Goal: Check status: Check status

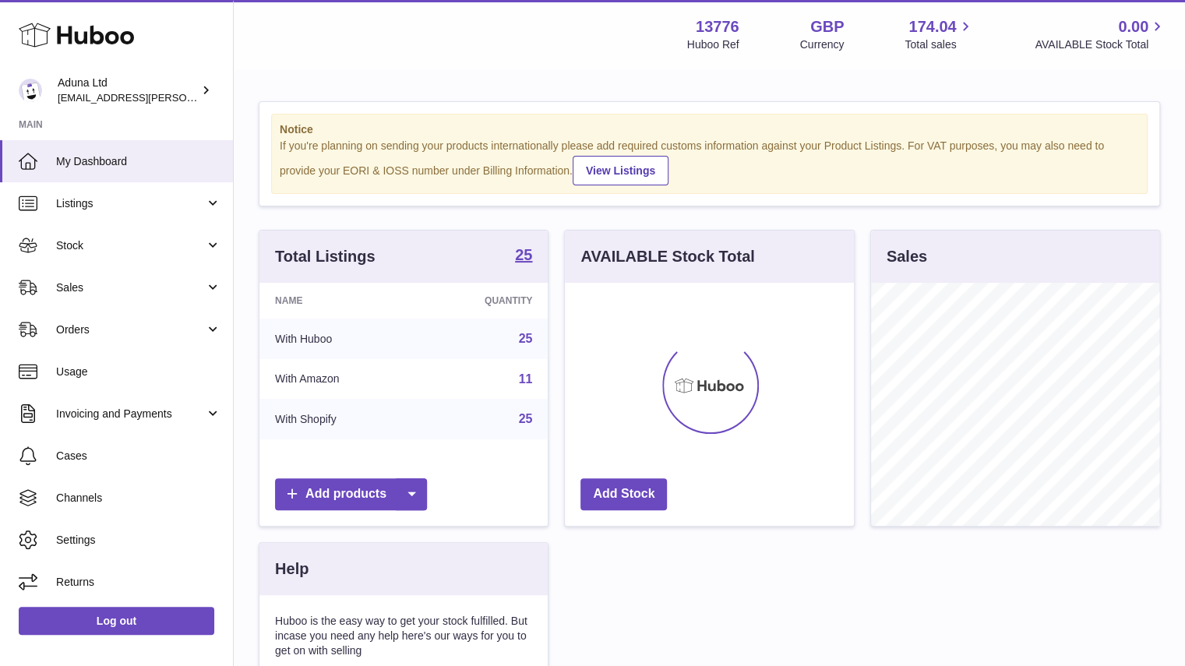
scroll to position [243, 289]
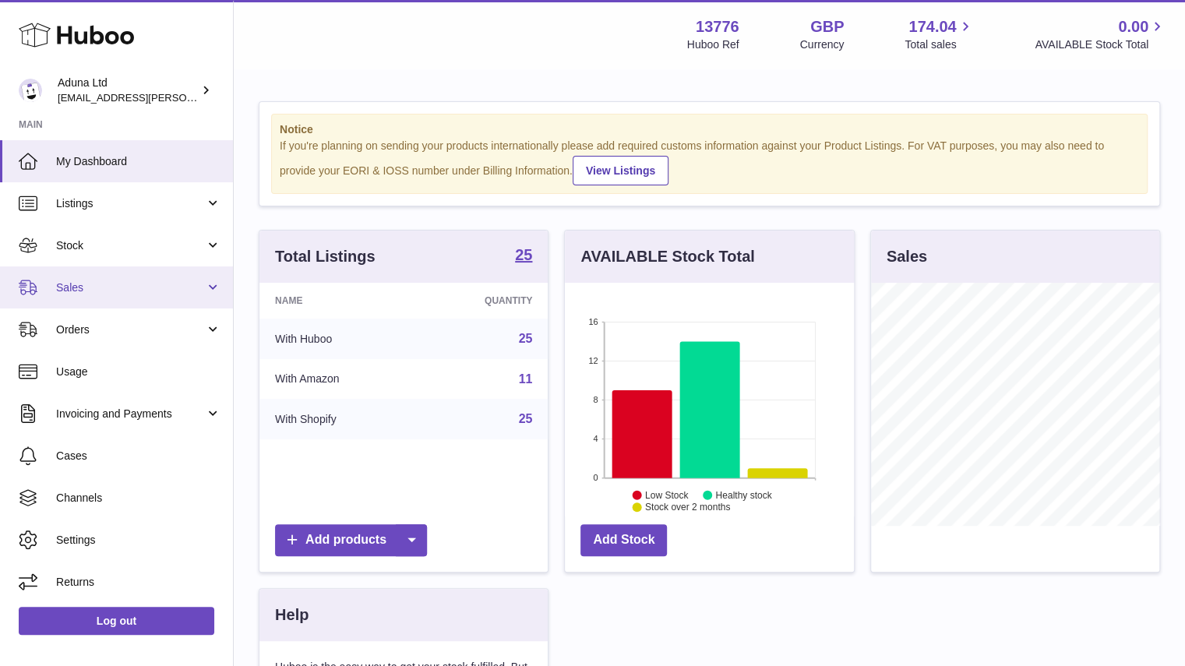
click at [100, 304] on link "Sales" at bounding box center [116, 287] width 233 height 42
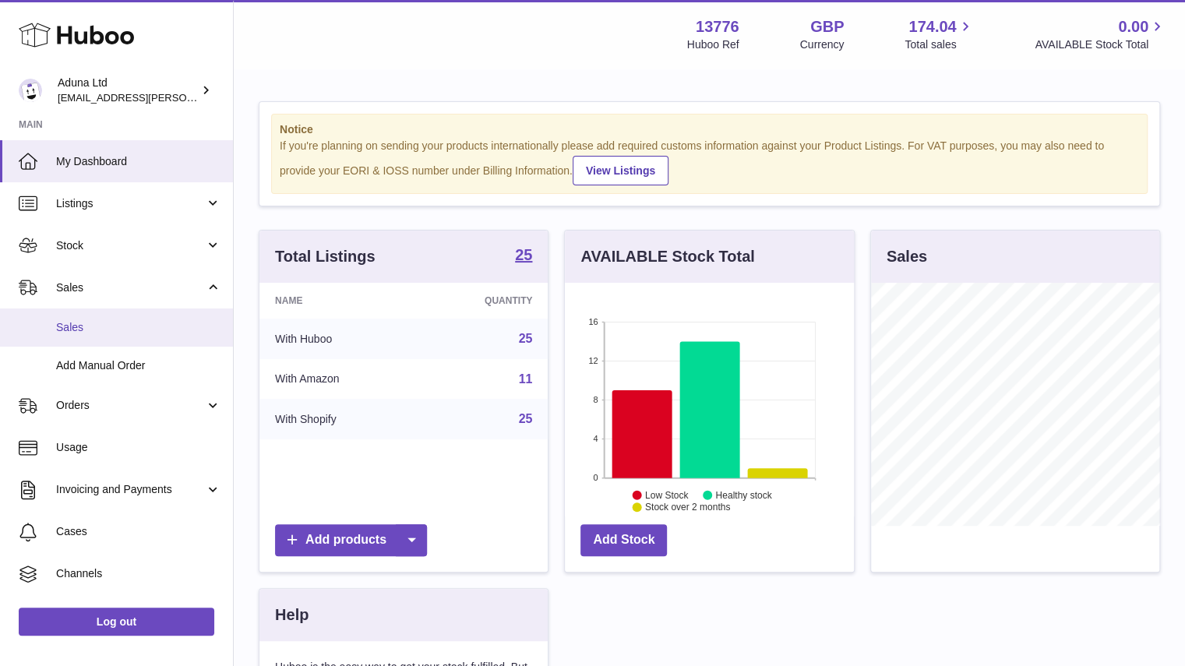
click at [137, 326] on span "Sales" at bounding box center [138, 327] width 165 height 15
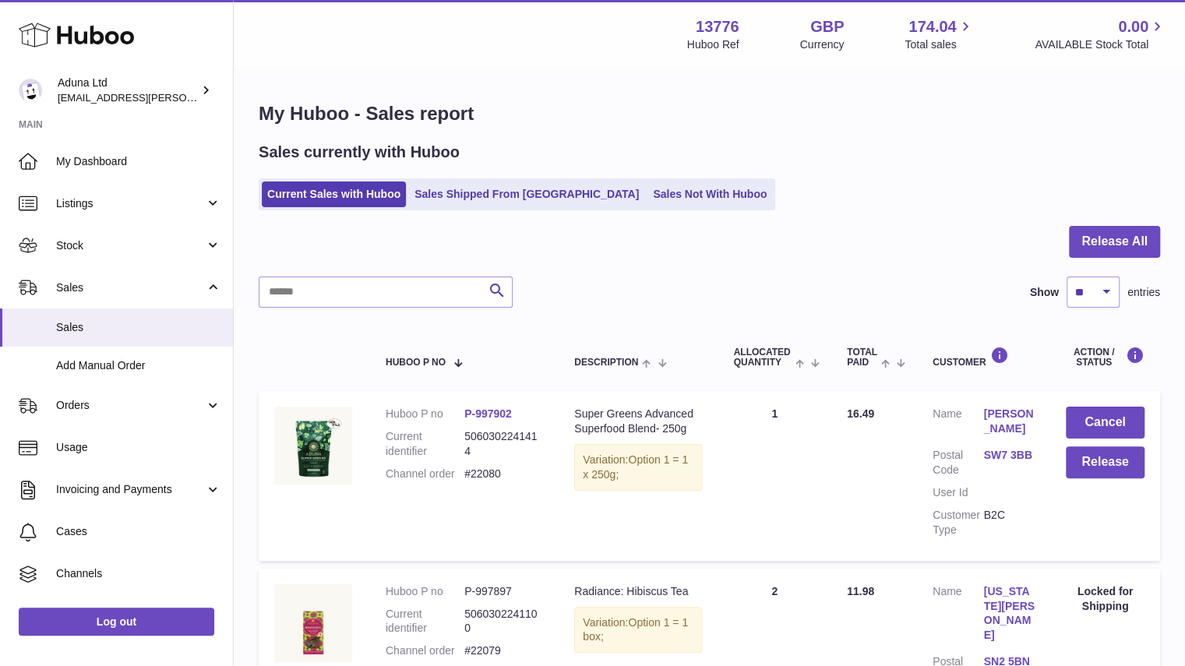
click at [647, 186] on link "Sales Not With Huboo" at bounding box center [709, 194] width 125 height 26
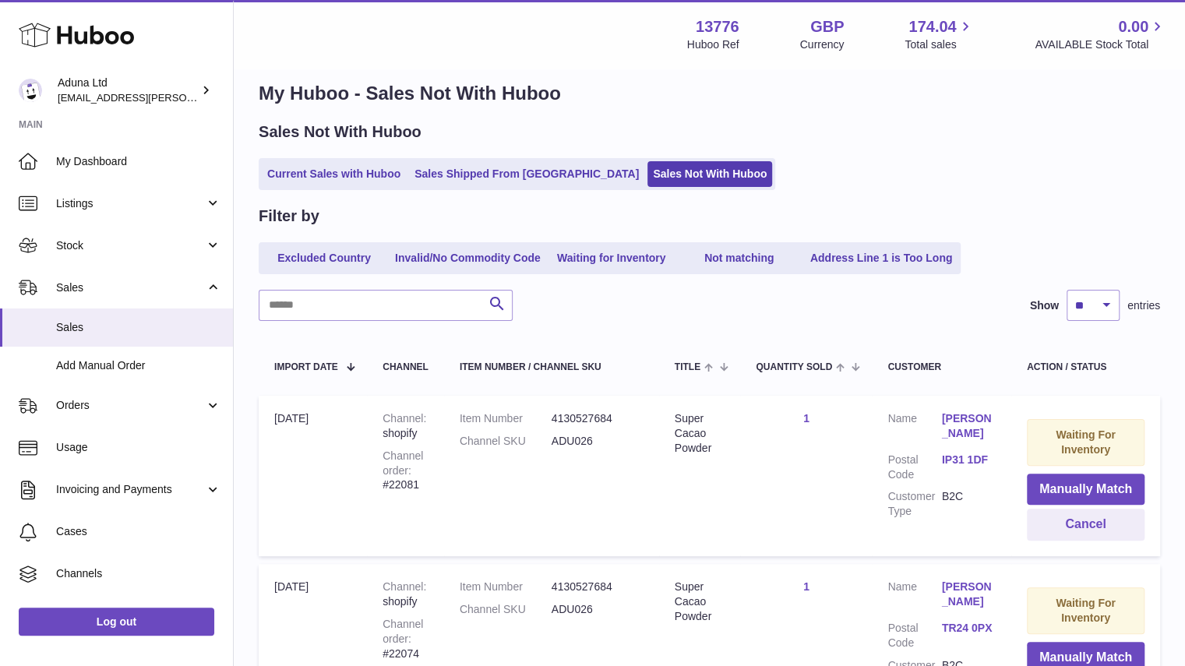
scroll to position [13, 0]
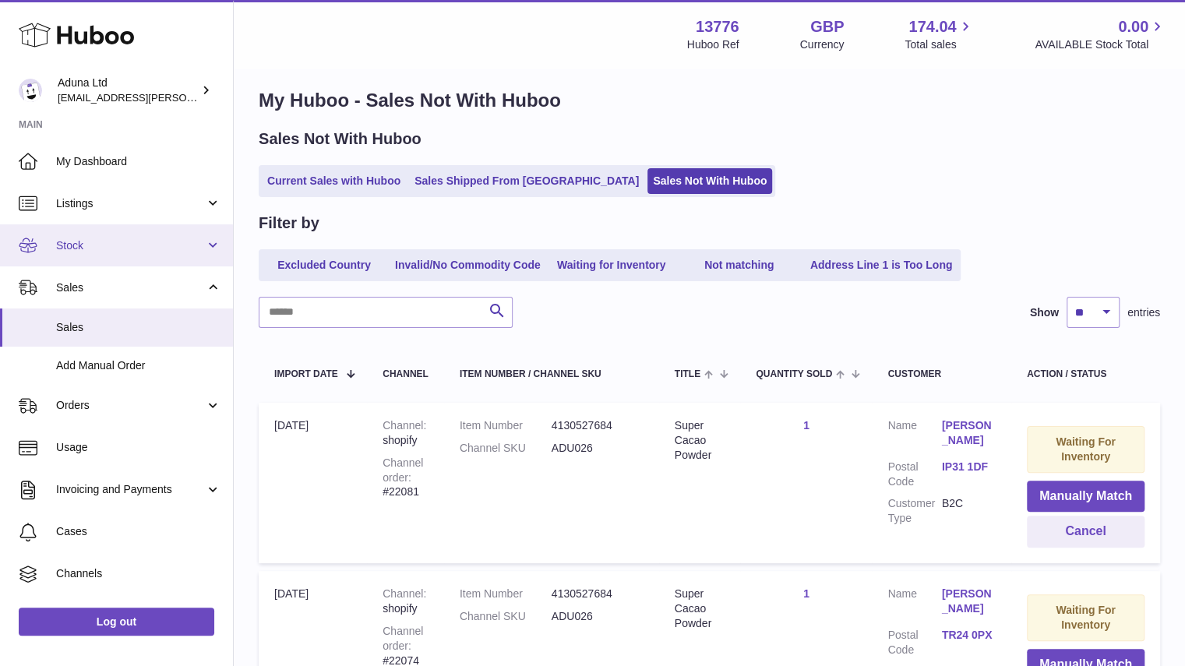
click at [178, 236] on link "Stock" at bounding box center [116, 245] width 233 height 42
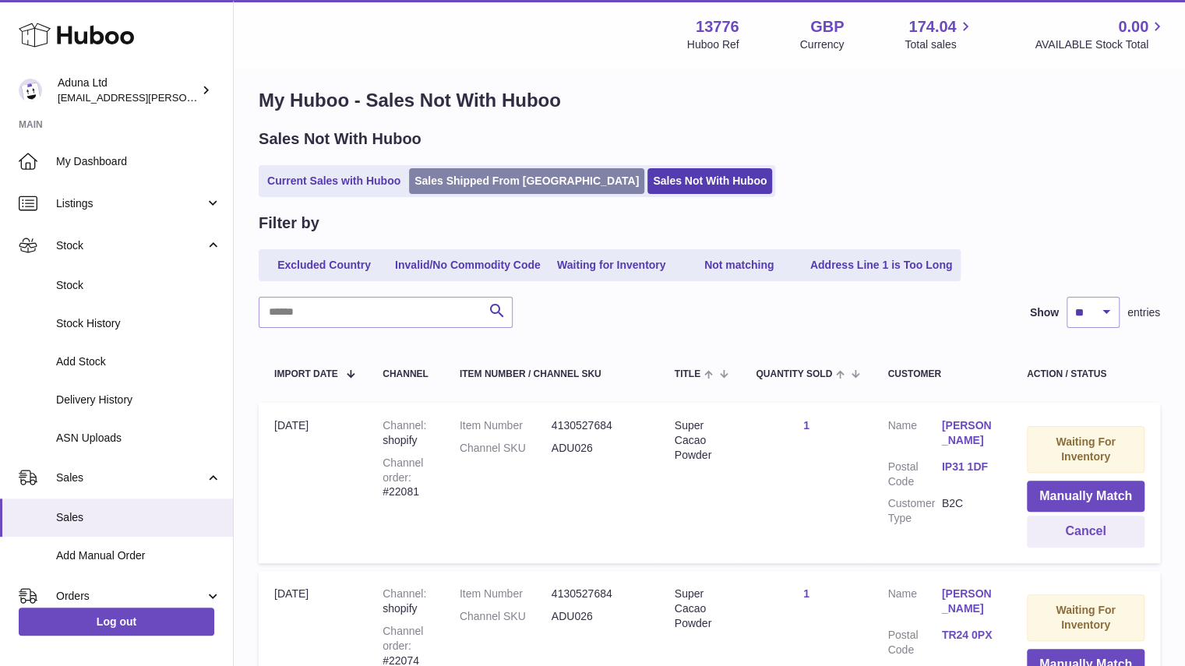
click at [478, 180] on link "Sales Shipped From [GEOGRAPHIC_DATA]" at bounding box center [526, 181] width 235 height 26
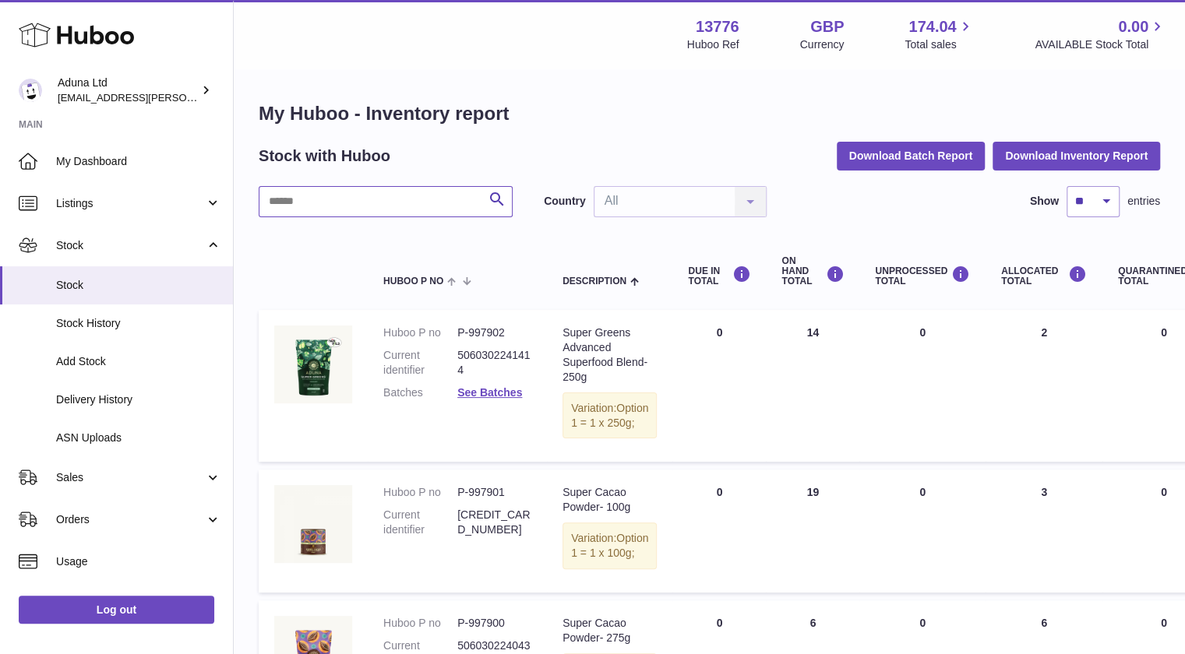
click at [357, 209] on input "text" at bounding box center [386, 201] width 254 height 31
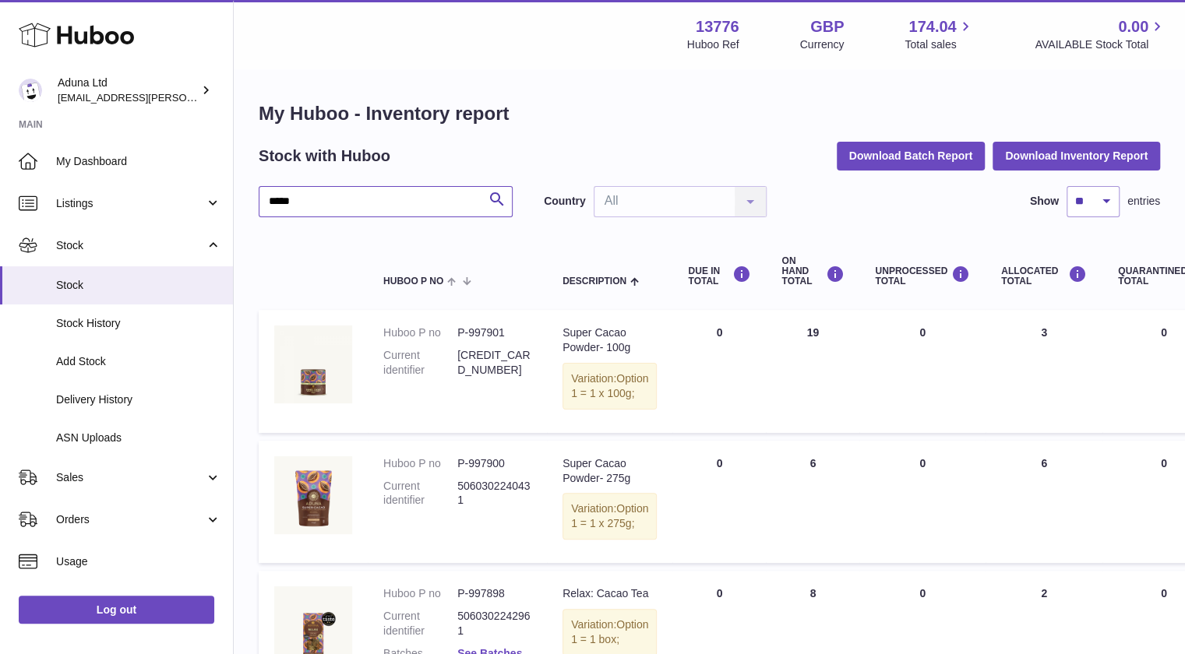
type input "*****"
click at [121, 395] on span "Delivery History" at bounding box center [138, 400] width 165 height 15
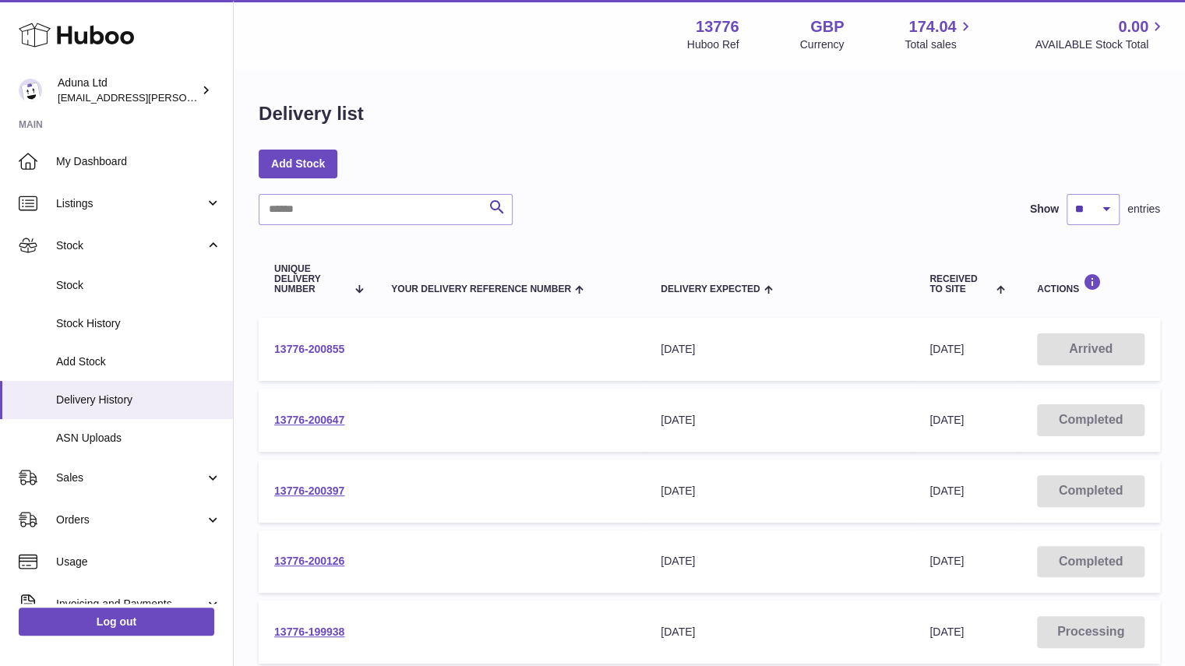
click at [327, 344] on link "13776-200855" at bounding box center [309, 349] width 70 height 12
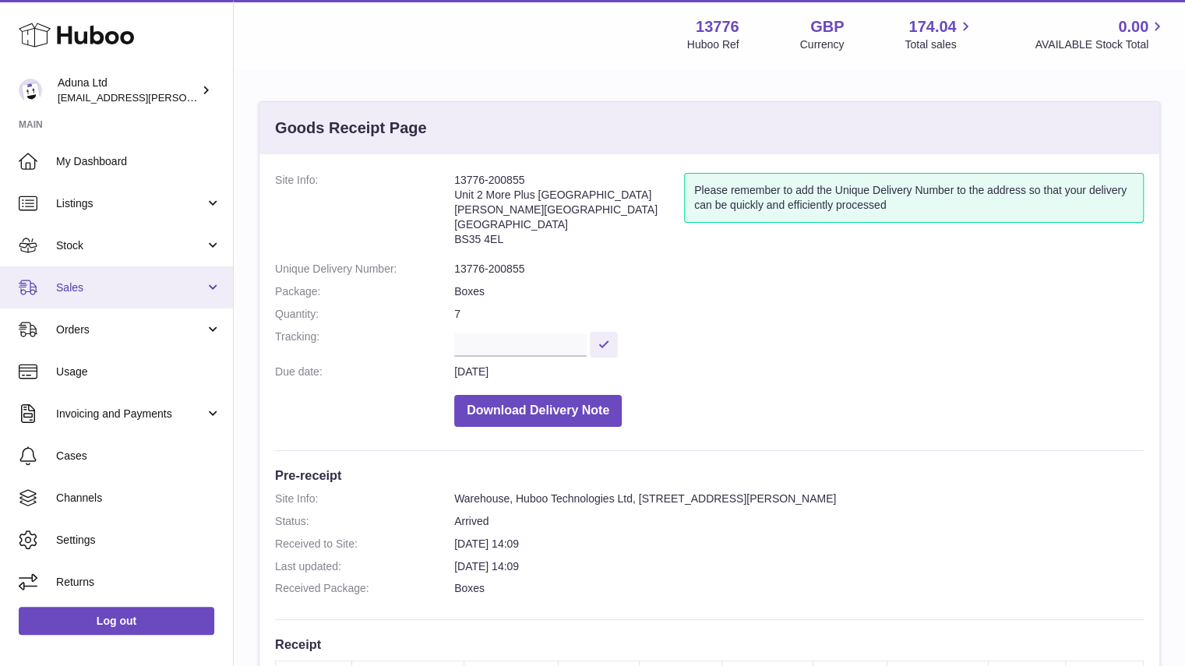
click at [174, 282] on span "Sales" at bounding box center [130, 287] width 149 height 15
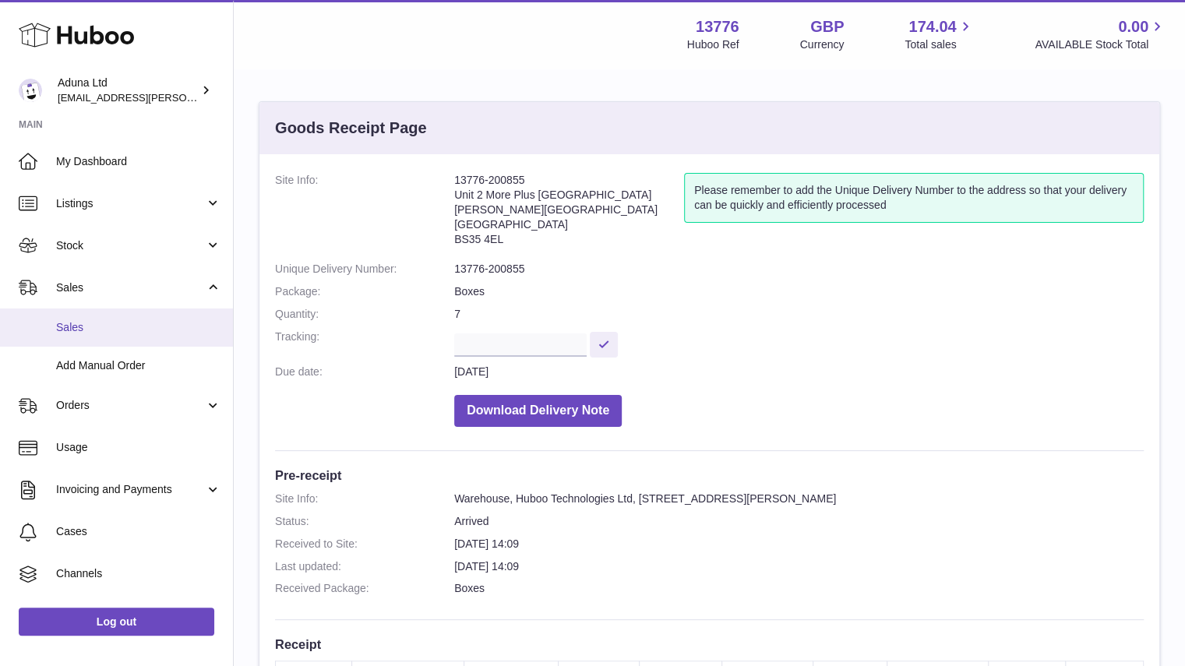
click at [174, 316] on link "Sales" at bounding box center [116, 327] width 233 height 38
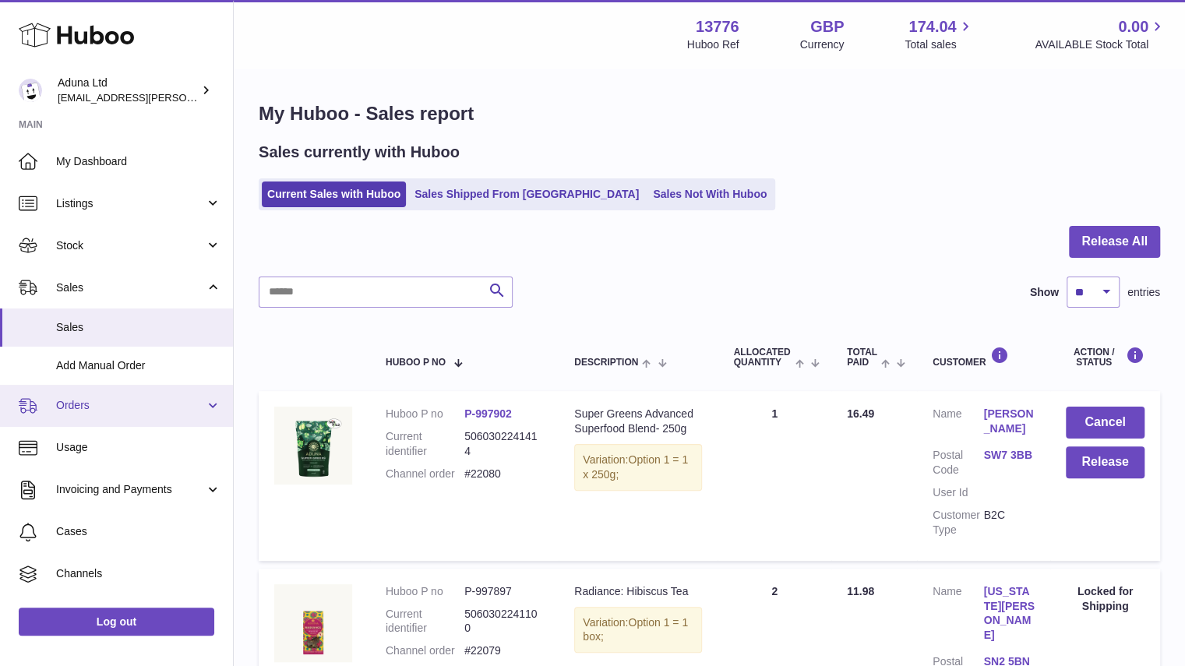
click at [162, 412] on span "Orders" at bounding box center [130, 405] width 149 height 15
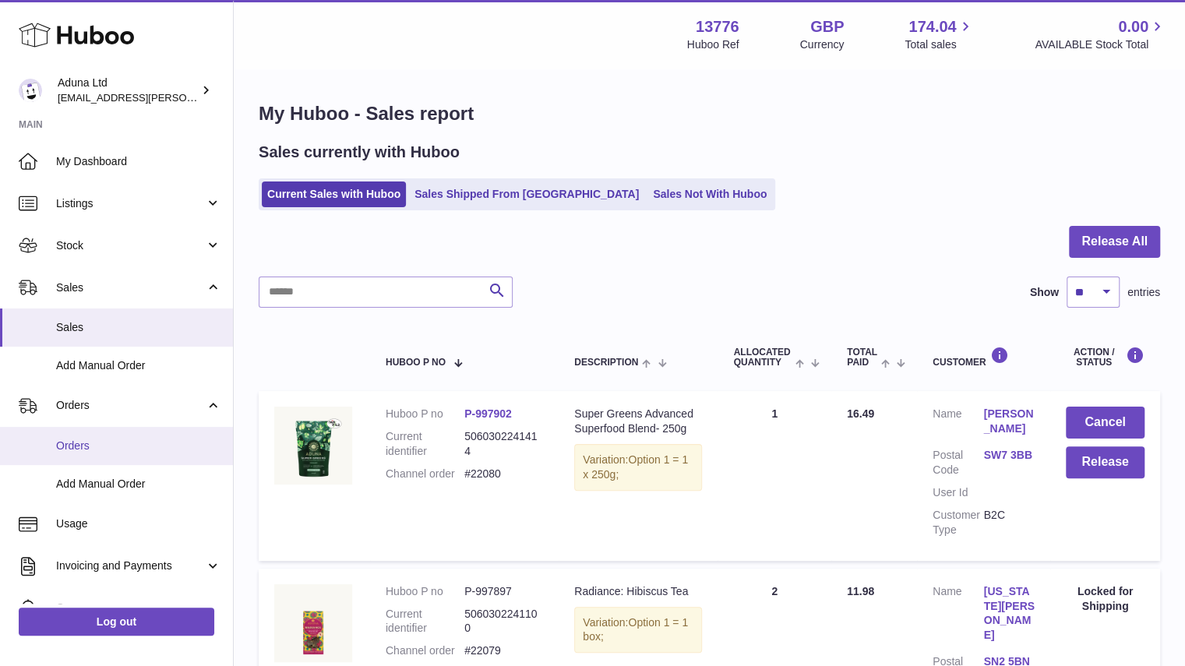
click at [140, 453] on link "Orders" at bounding box center [116, 446] width 233 height 38
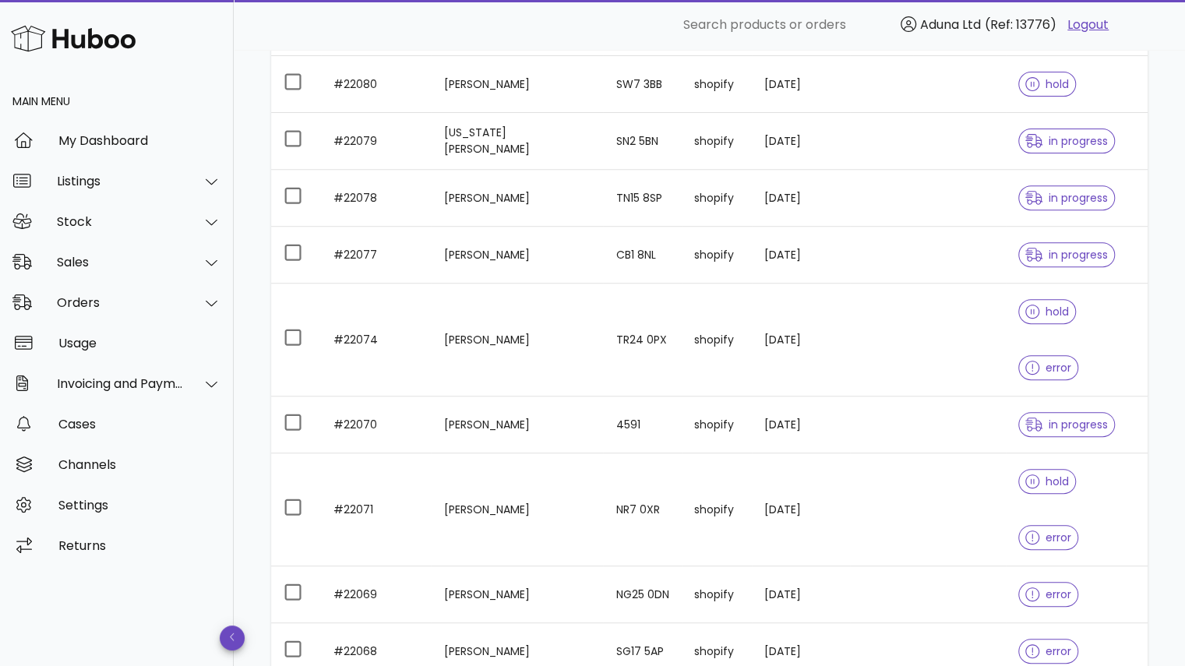
scroll to position [282, 0]
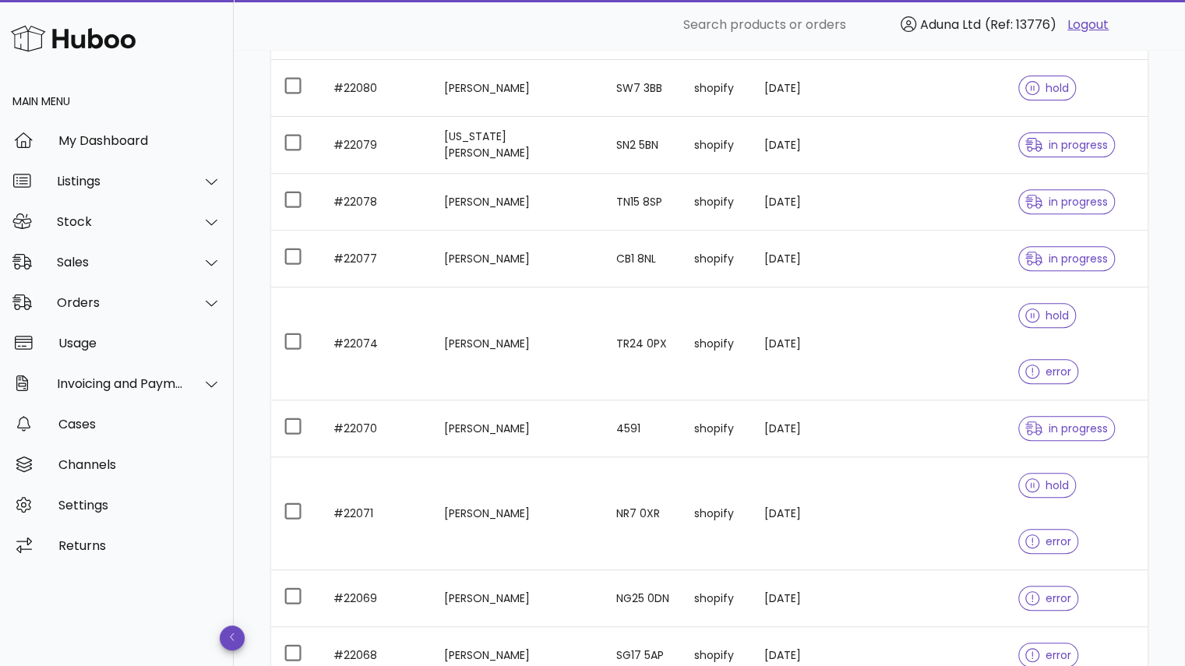
click at [958, 623] on div "50" at bounding box center [963, 631] width 16 height 33
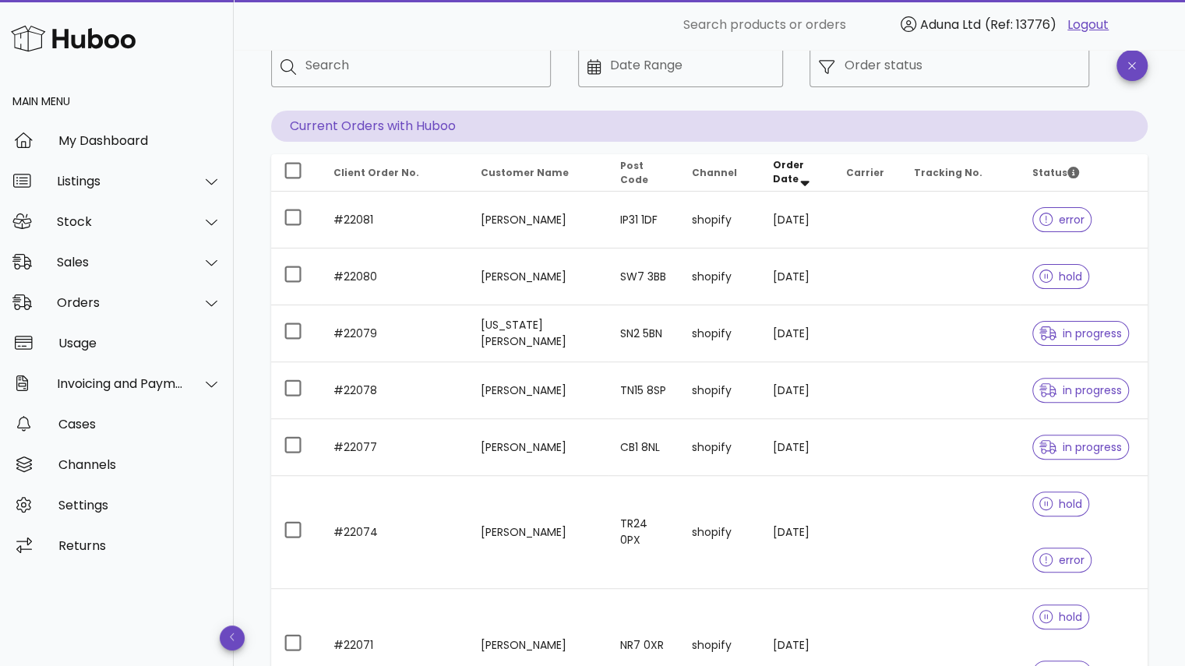
scroll to position [88, 0]
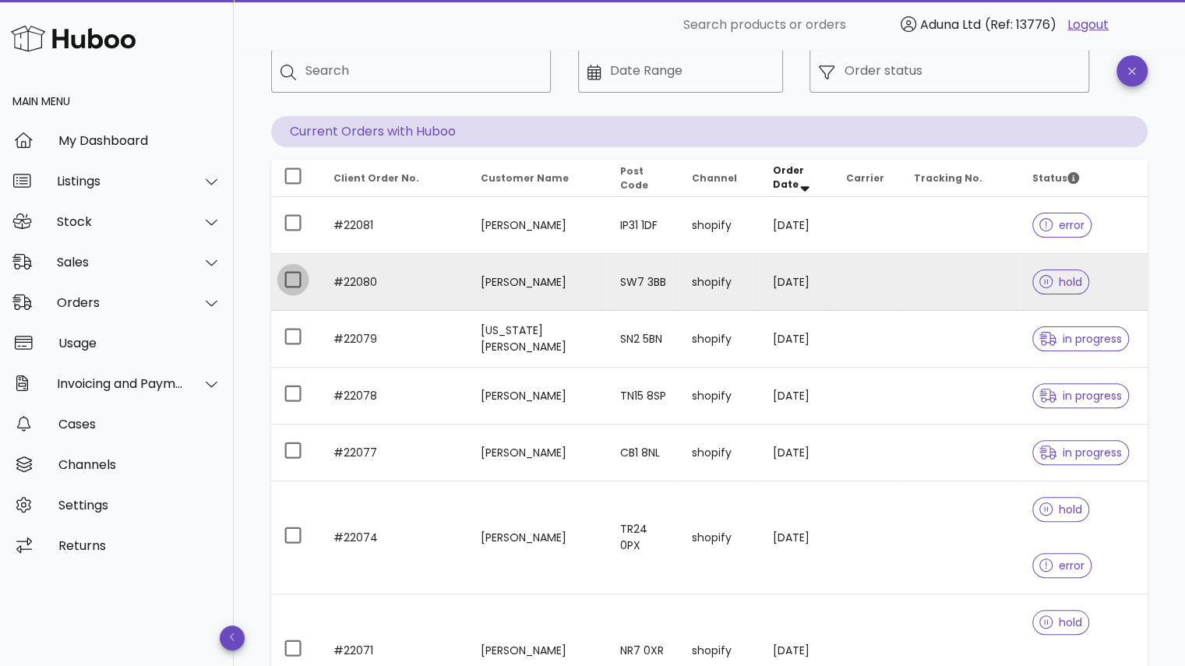
click at [292, 280] on div at bounding box center [293, 279] width 26 height 26
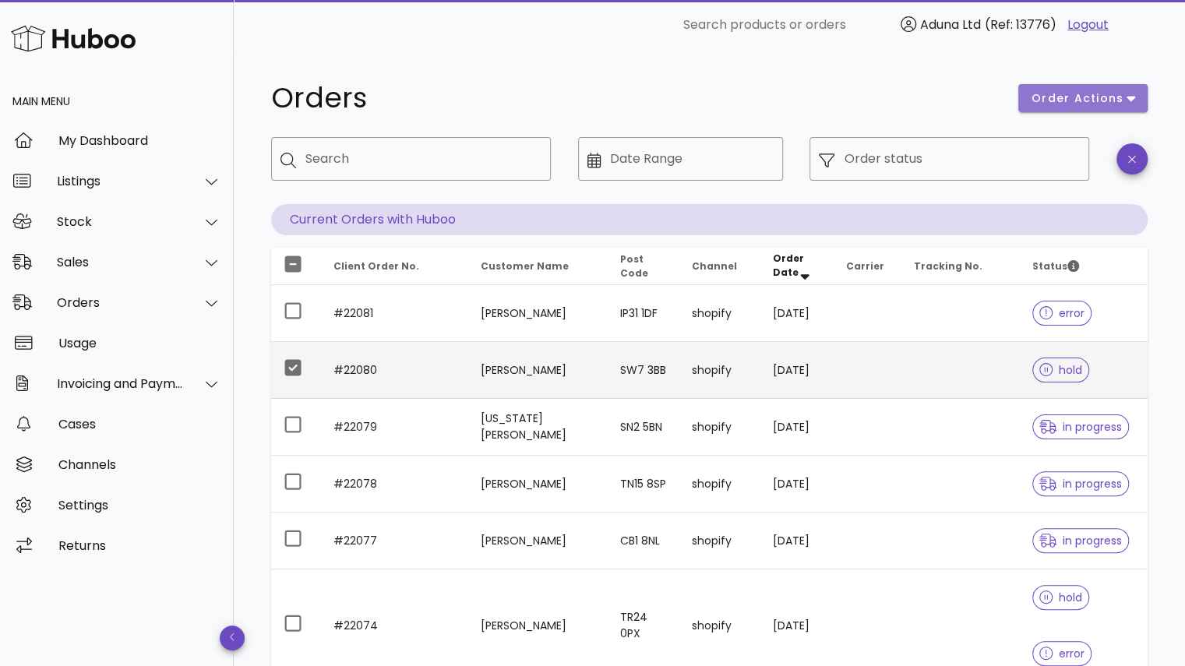
click at [1071, 107] on button "order actions" at bounding box center [1082, 98] width 129 height 28
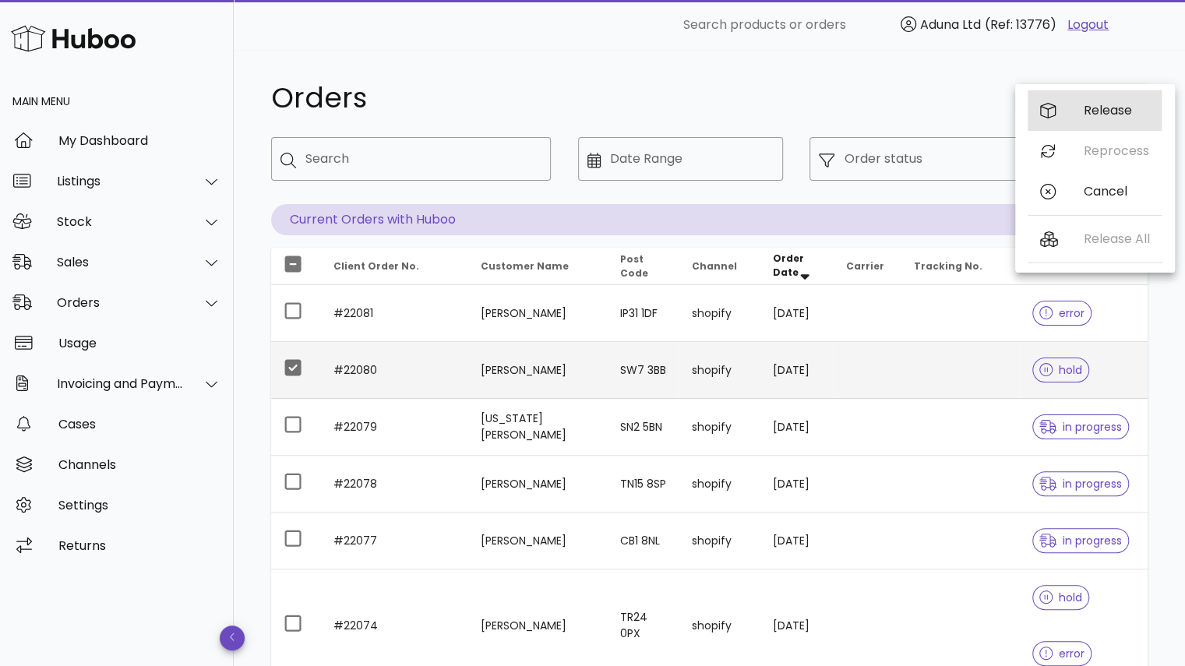
click at [1075, 109] on div "Release" at bounding box center [1094, 110] width 134 height 41
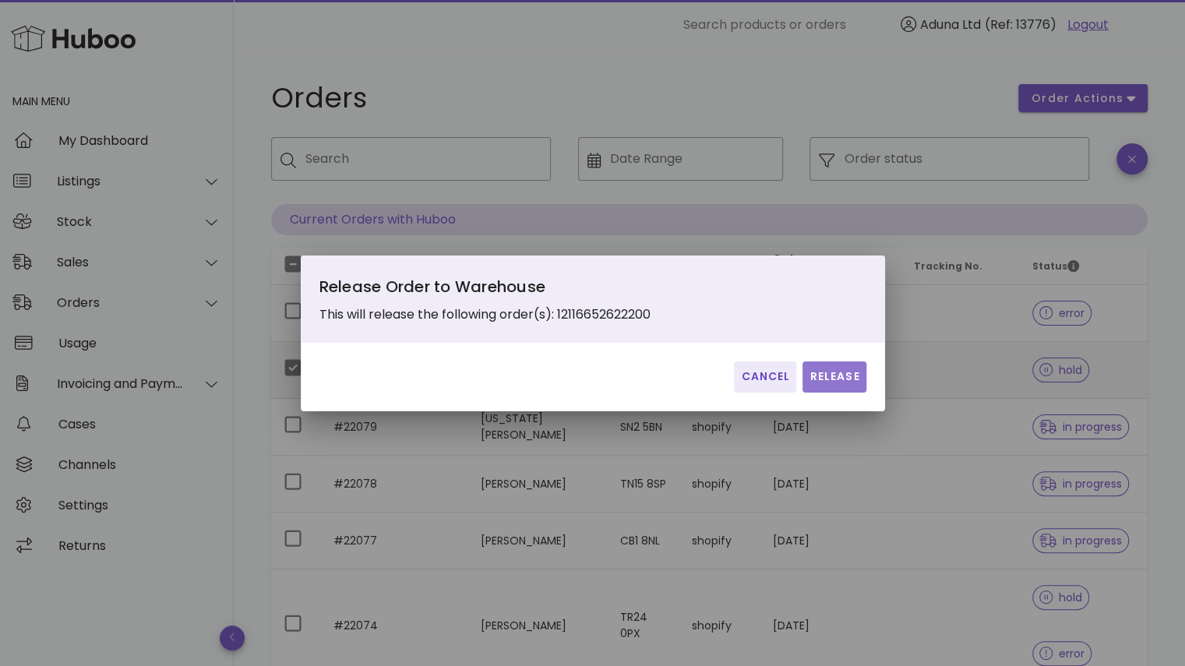
click at [826, 365] on button "Release" at bounding box center [833, 376] width 63 height 31
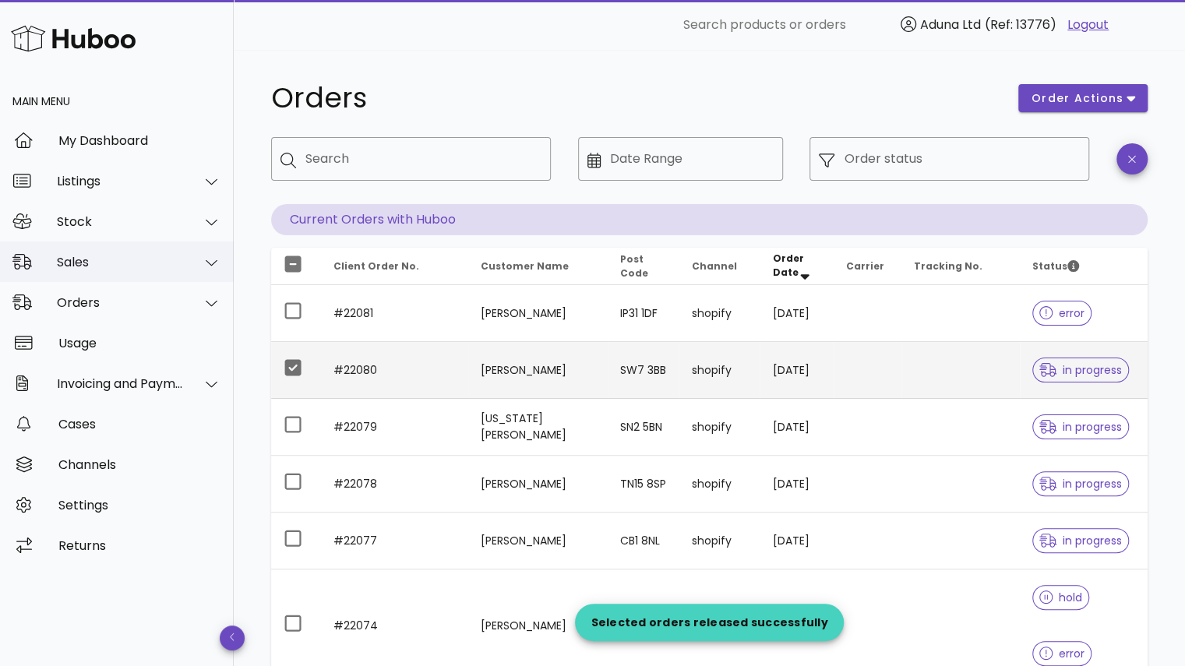
click at [109, 259] on div "Sales" at bounding box center [120, 262] width 127 height 15
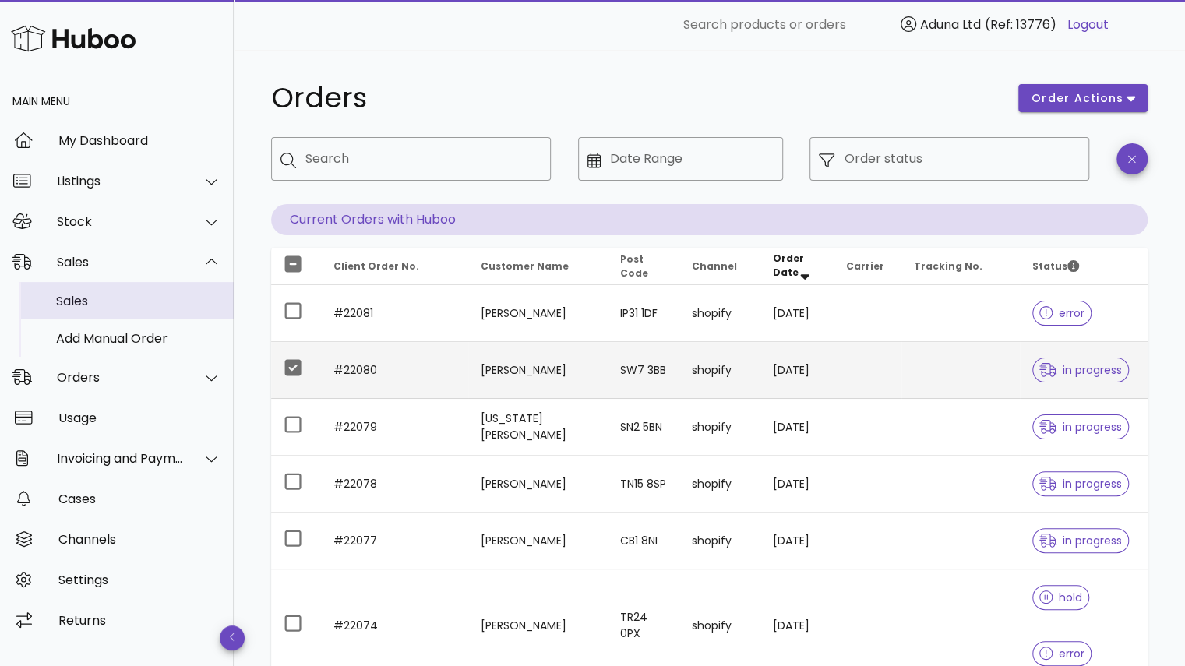
click at [146, 301] on div "Sales" at bounding box center [138, 301] width 165 height 15
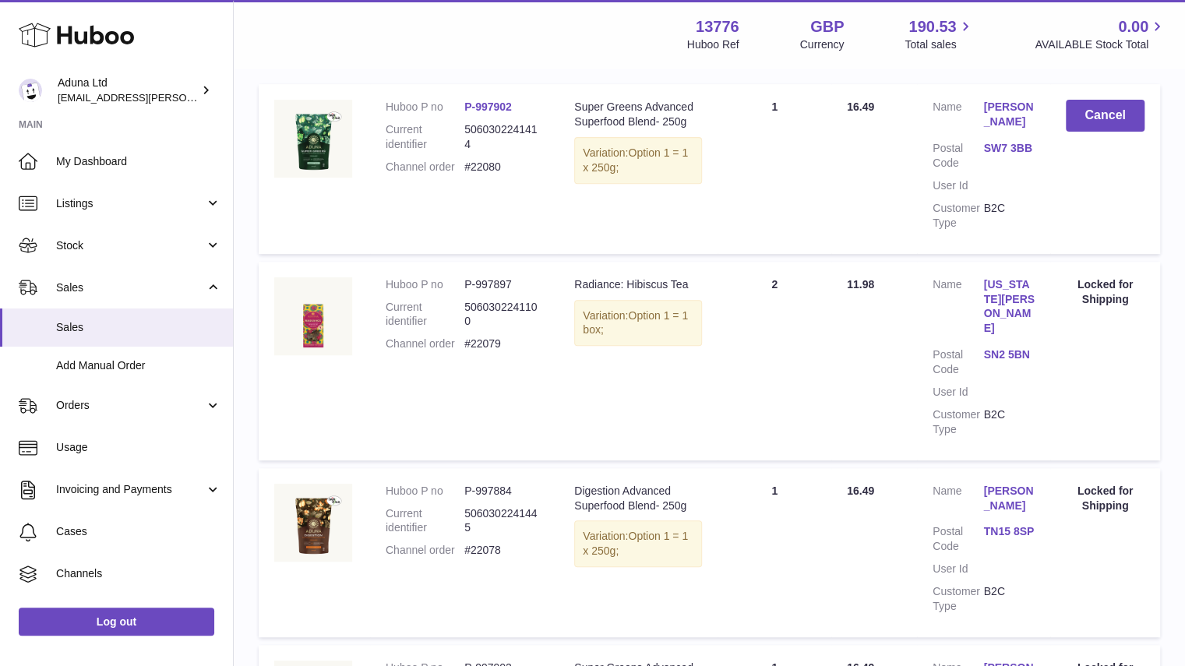
scroll to position [298, 0]
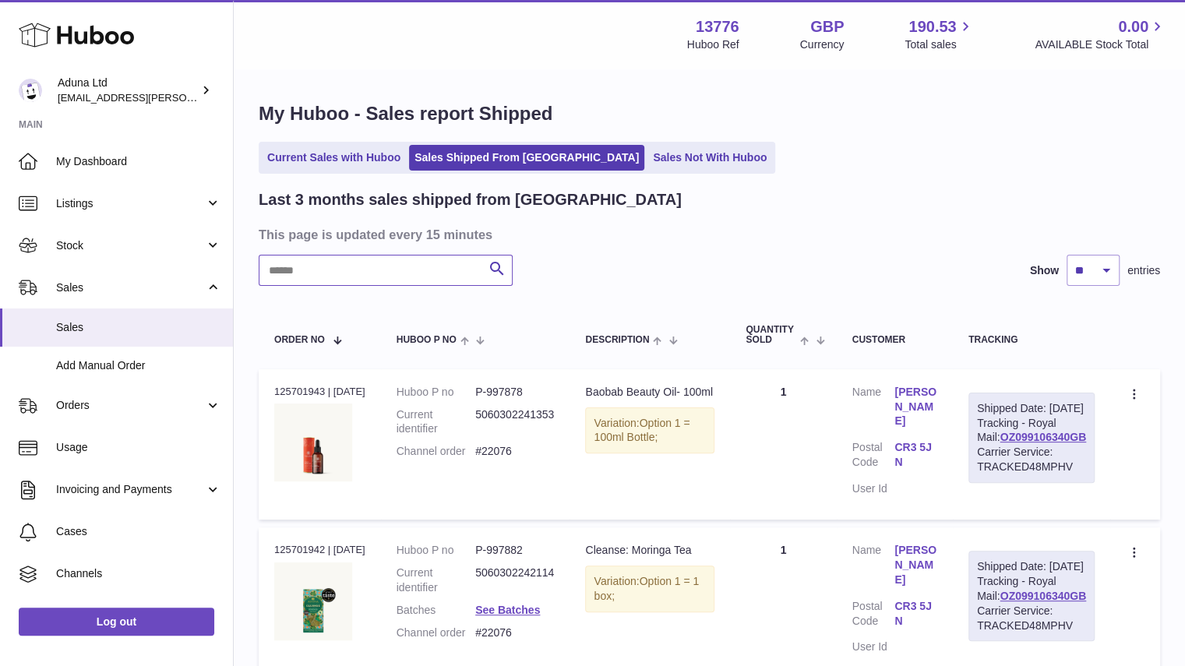
click at [401, 277] on input "text" at bounding box center [386, 270] width 254 height 31
paste input "******"
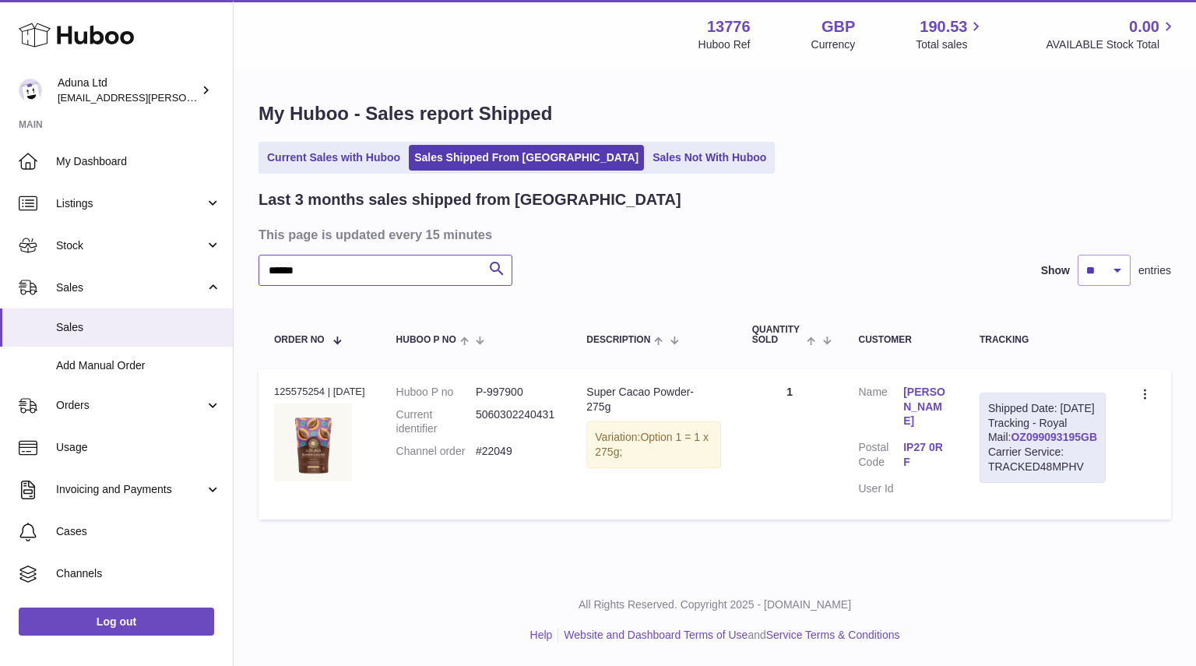
type input "******"
click at [1020, 443] on link "OZ099093195GB" at bounding box center [1054, 437] width 86 height 12
